Goal: Task Accomplishment & Management: Manage account settings

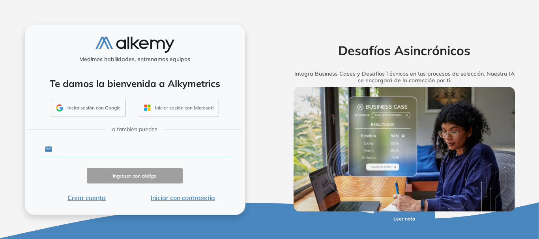
click at [116, 149] on input "text" at bounding box center [141, 149] width 179 height 15
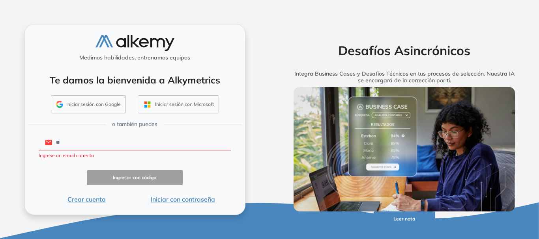
type input "**********"
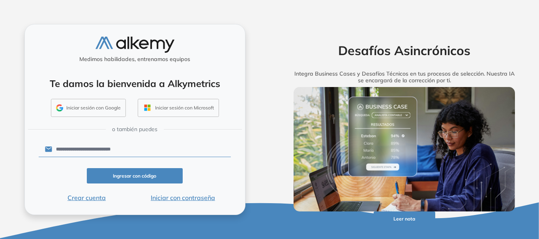
click at [164, 196] on button "Iniciar con contraseña" at bounding box center [183, 197] width 96 height 9
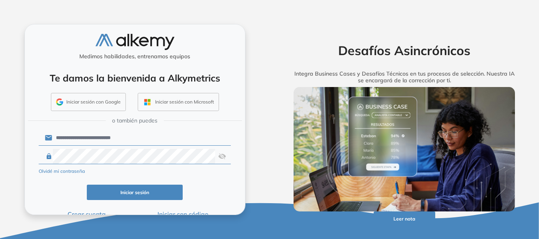
click at [137, 193] on button "Iniciar sesión" at bounding box center [135, 192] width 96 height 15
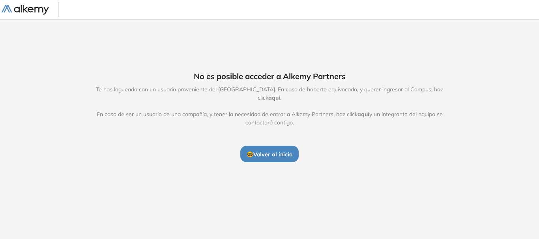
click at [275, 151] on span "🤓 Volver al inicio" at bounding box center [270, 154] width 46 height 7
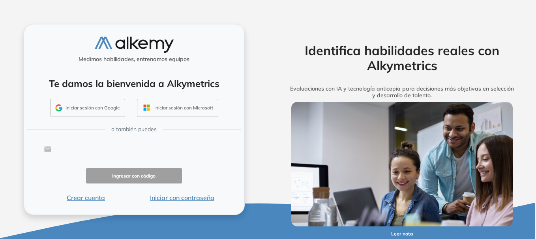
click at [125, 151] on input "text" at bounding box center [140, 149] width 179 height 15
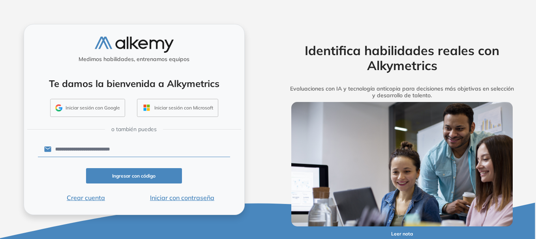
click at [170, 198] on button "Iniciar con contraseña" at bounding box center [182, 197] width 96 height 9
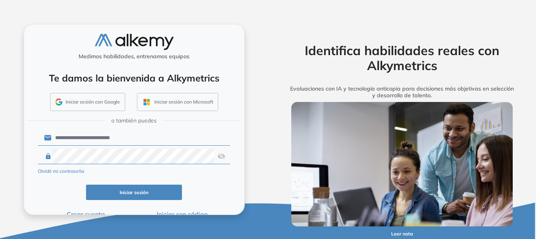
click at [220, 157] on img at bounding box center [221, 156] width 8 height 15
click at [116, 189] on button "Iniciar sesión" at bounding box center [134, 192] width 96 height 15
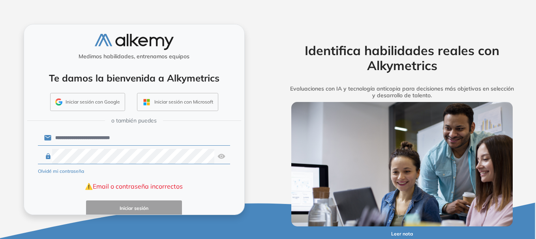
click at [222, 157] on img at bounding box center [221, 156] width 8 height 15
click at [131, 137] on input "**********" at bounding box center [140, 138] width 179 height 15
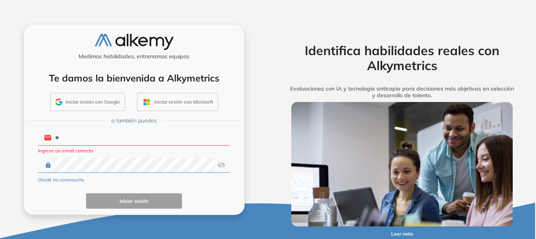
type input "*"
click at [92, 99] on button "Iniciar sesión con Google" at bounding box center [87, 102] width 75 height 18
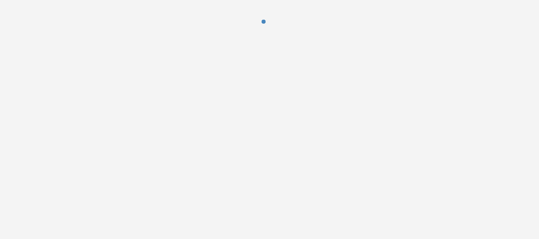
click at [92, 162] on div at bounding box center [269, 119] width 539 height 239
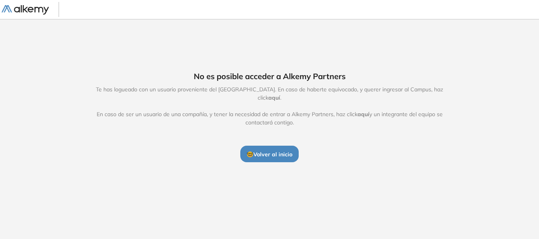
click at [269, 151] on span "🤓 Volver al inicio" at bounding box center [270, 154] width 46 height 7
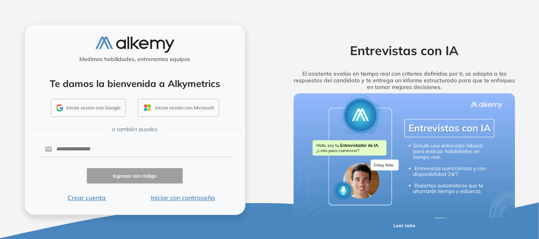
click at [107, 108] on button "Iniciar sesión con Google" at bounding box center [88, 108] width 75 height 18
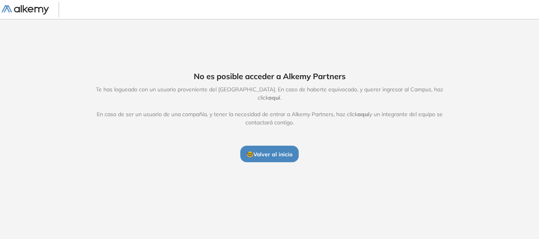
click at [280, 95] on span "aquí" at bounding box center [274, 97] width 12 height 7
click at [263, 151] on span "🤓 Volver al inicio" at bounding box center [270, 154] width 46 height 7
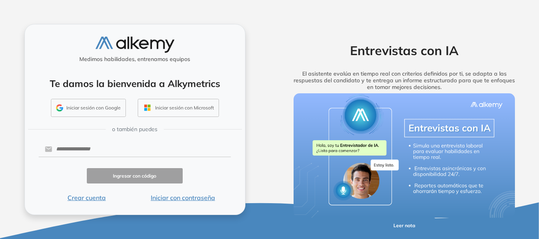
click at [98, 105] on button "Iniciar sesión con Google" at bounding box center [88, 108] width 75 height 18
